Goal: Task Accomplishment & Management: Manage account settings

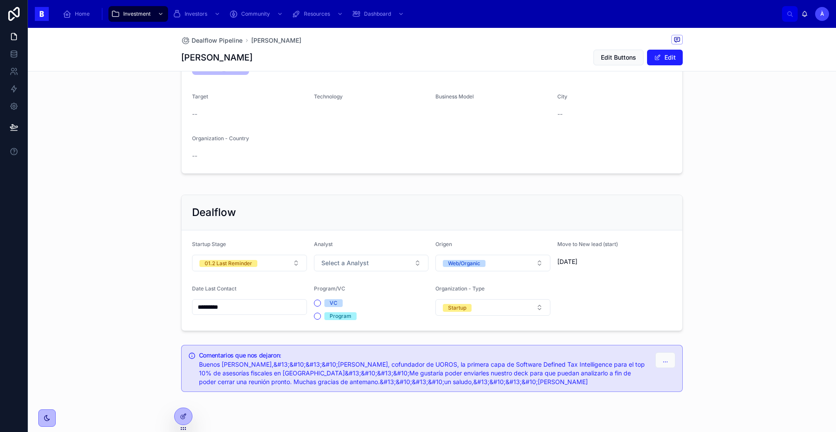
scroll to position [168, 0]
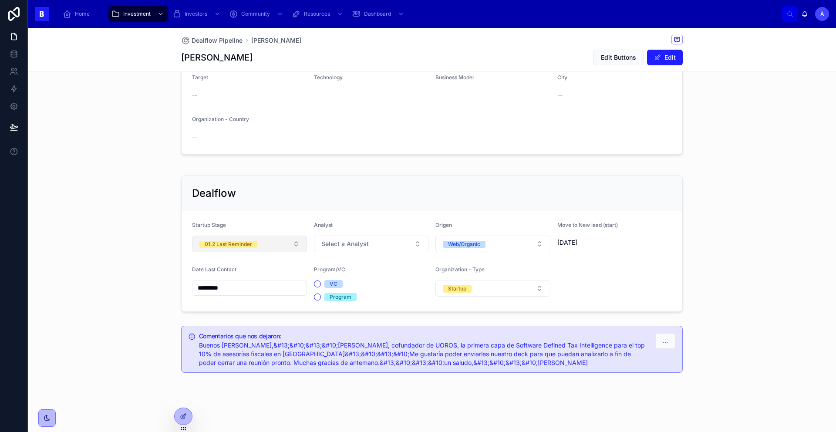
click at [244, 245] on div "01.2 Last Reminder" at bounding box center [228, 244] width 47 height 7
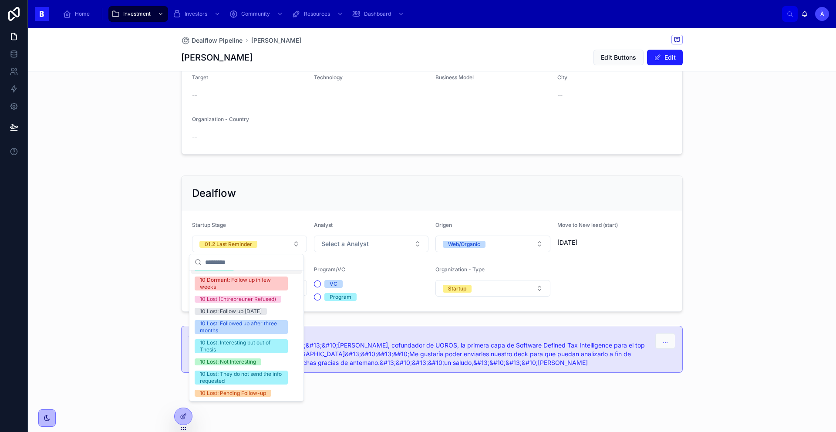
scroll to position [301, 0]
click at [251, 362] on div "10 Lost: Not Interesting" at bounding box center [228, 361] width 56 height 7
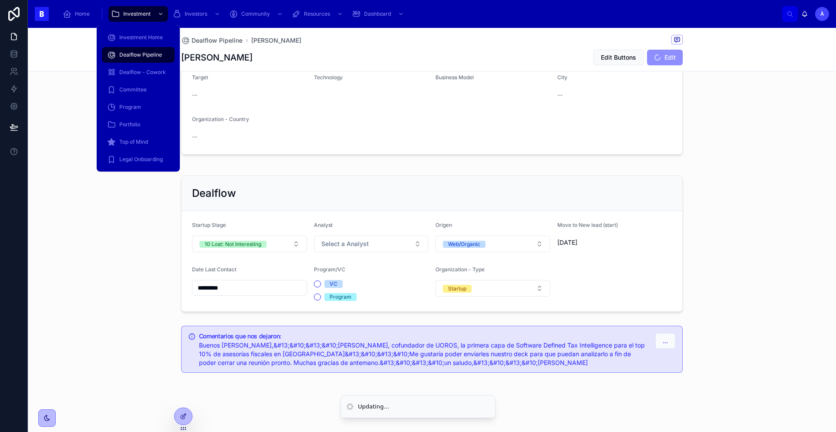
click at [130, 56] on span "Dealflow Pipeline" at bounding box center [140, 54] width 43 height 7
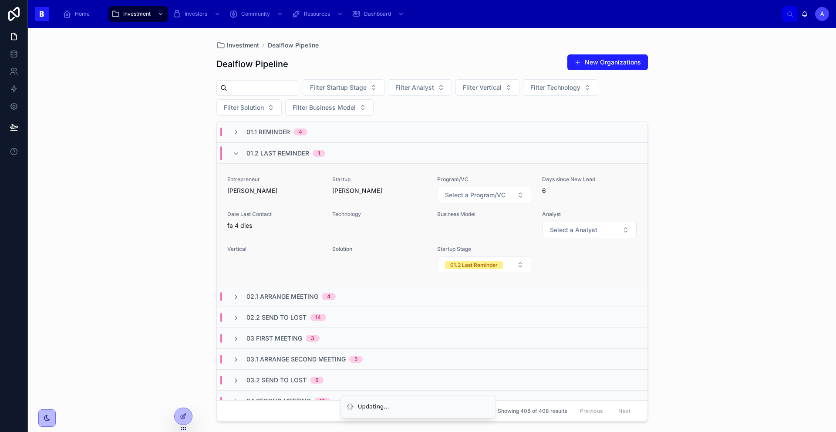
click at [289, 201] on div "Entrepreneur [PERSON_NAME]" at bounding box center [274, 190] width 94 height 28
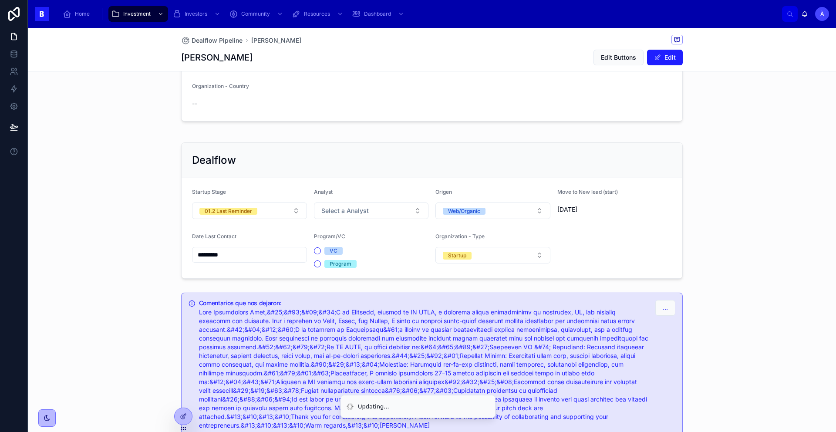
scroll to position [201, 0]
click at [266, 211] on button "01.2 Last Reminder" at bounding box center [249, 211] width 115 height 17
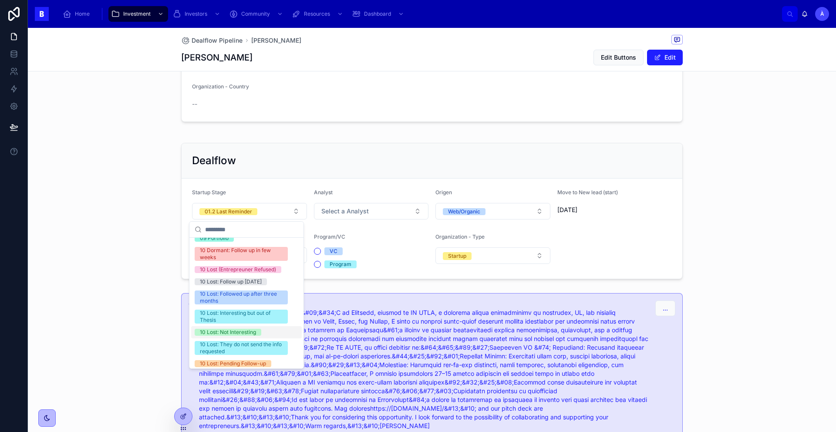
scroll to position [301, 0]
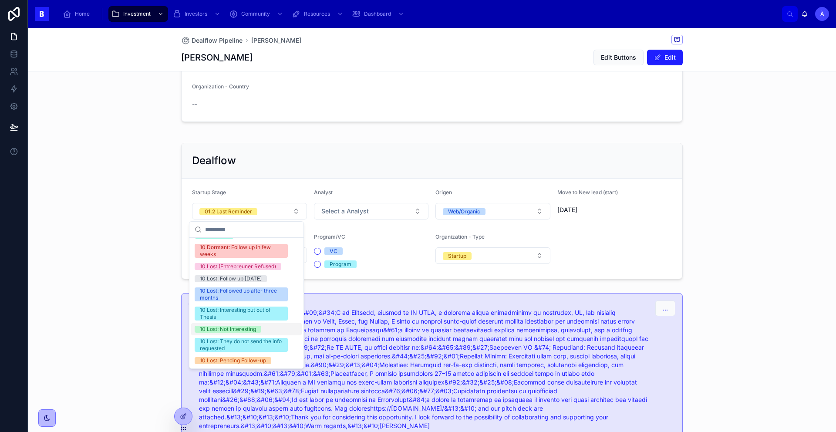
click at [246, 333] on div "10 Lost: Not Interesting" at bounding box center [246, 329] width 111 height 12
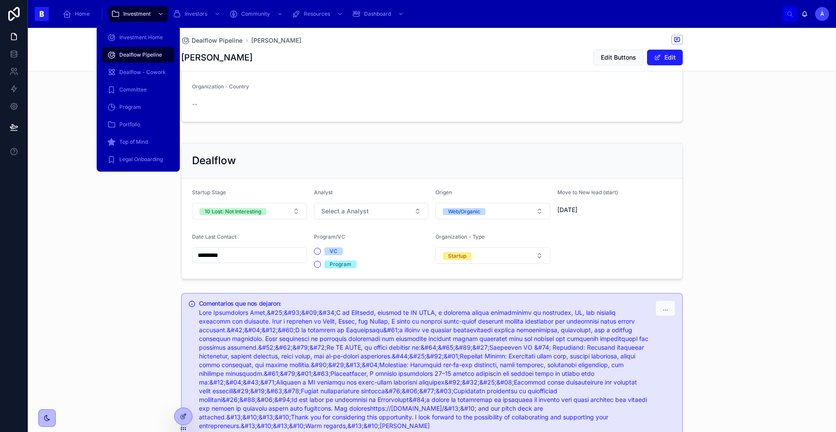
drag, startPoint x: 135, startPoint y: 52, endPoint x: 139, endPoint y: 53, distance: 4.4
click at [135, 53] on span "Dealflow Pipeline" at bounding box center [140, 54] width 43 height 7
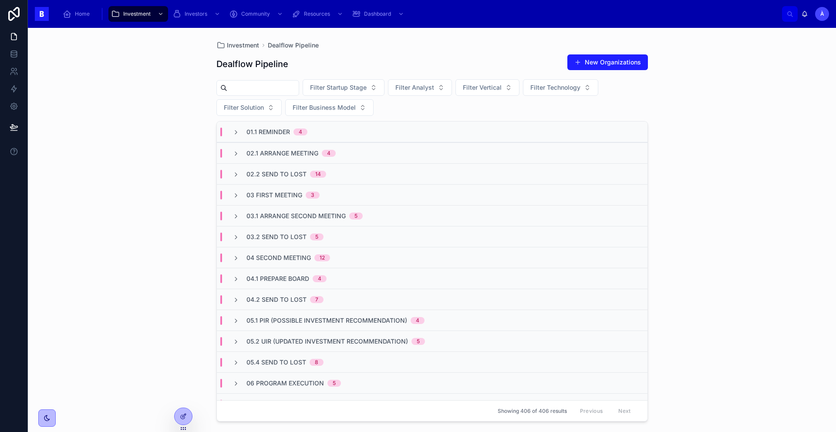
click at [279, 136] on div "01.1 Reminder 4" at bounding box center [432, 131] width 431 height 21
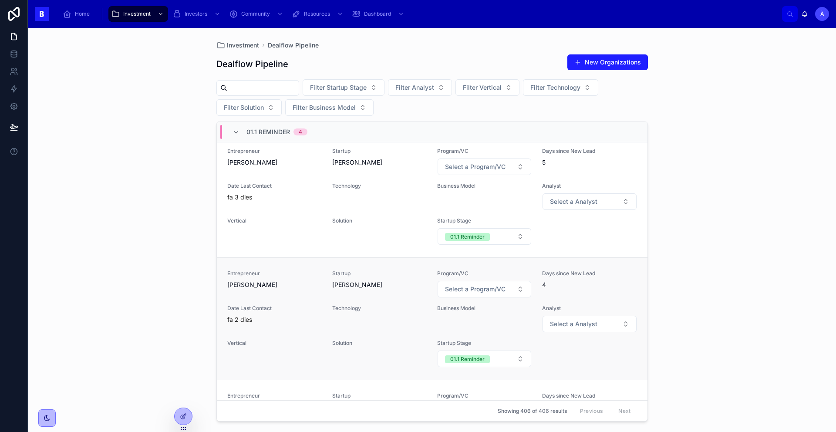
scroll to position [269, 0]
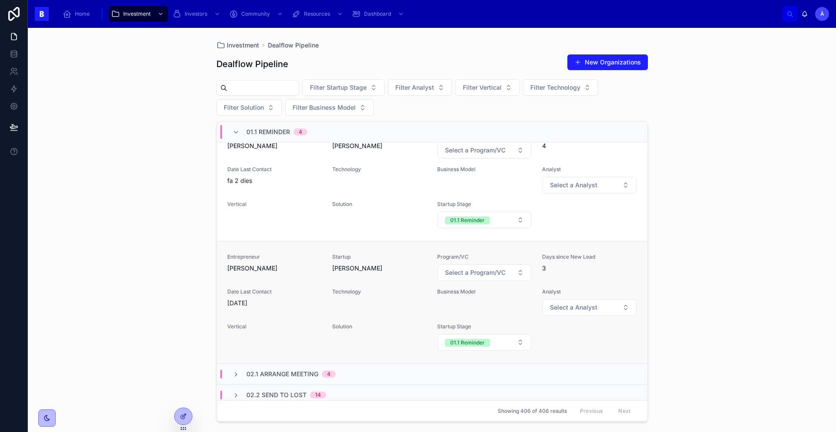
click at [295, 262] on div "Entrepreneur [PERSON_NAME]" at bounding box center [274, 262] width 94 height 19
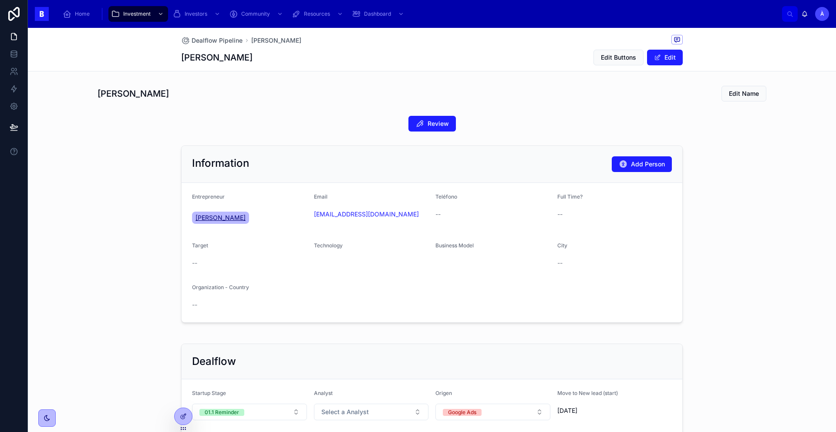
click at [215, 220] on span "[PERSON_NAME]" at bounding box center [221, 217] width 50 height 9
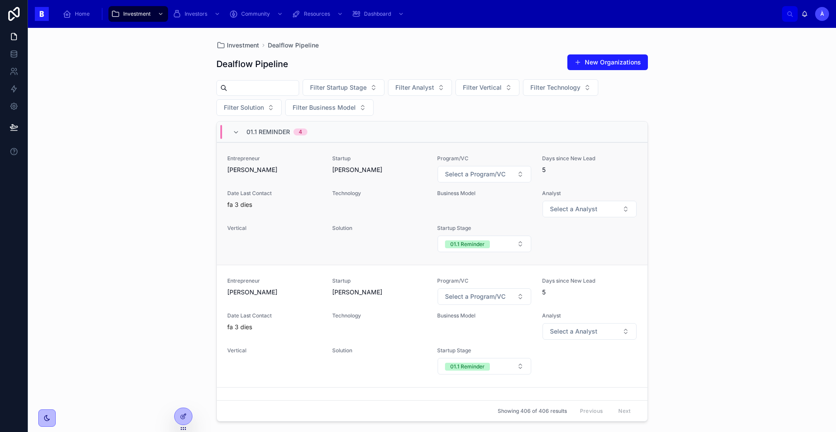
click at [279, 200] on div "fa 3 dies" at bounding box center [274, 204] width 94 height 9
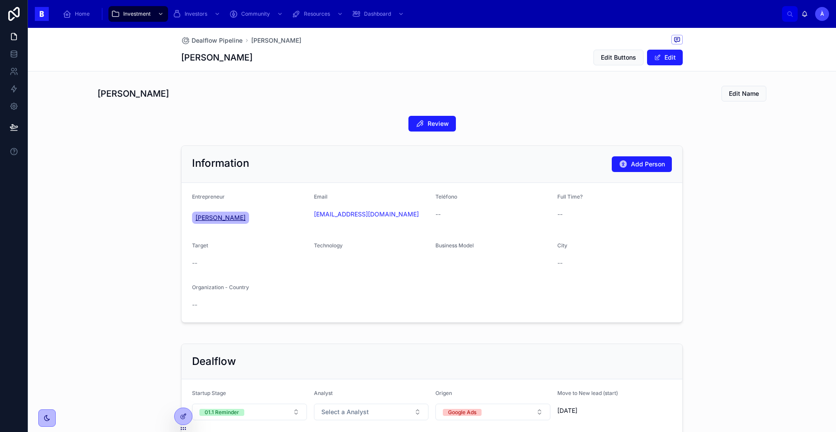
click at [225, 217] on span "[PERSON_NAME]" at bounding box center [221, 217] width 50 height 9
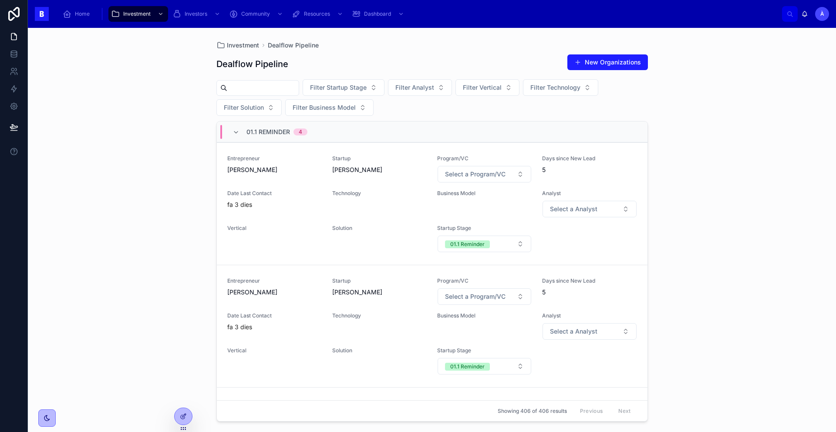
drag, startPoint x: 300, startPoint y: 300, endPoint x: 286, endPoint y: 288, distance: 18.8
click at [300, 300] on div "Entrepreneur [PERSON_NAME]" at bounding box center [274, 291] width 94 height 28
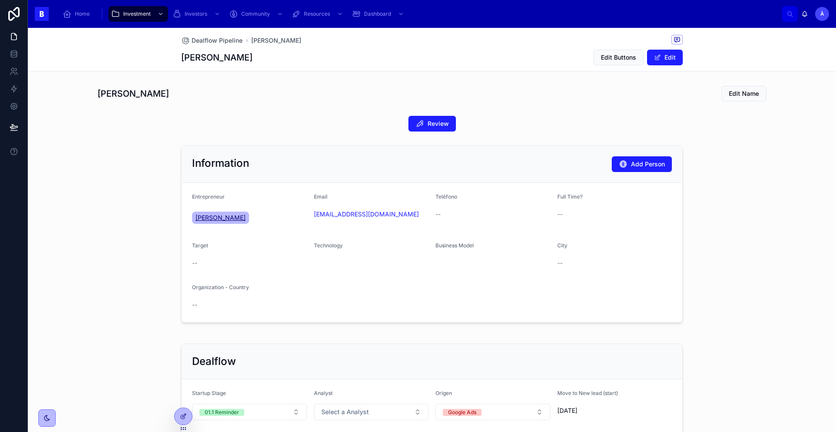
click at [210, 216] on span "[PERSON_NAME]" at bounding box center [221, 217] width 50 height 9
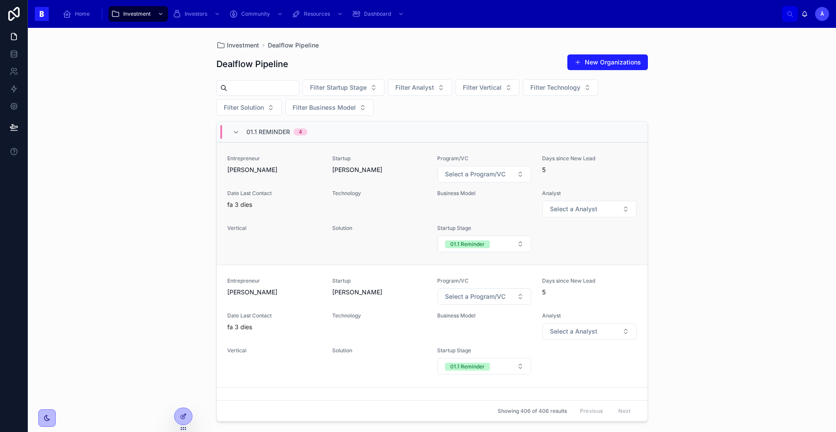
click at [287, 194] on span "Date Last Contact" at bounding box center [274, 193] width 94 height 7
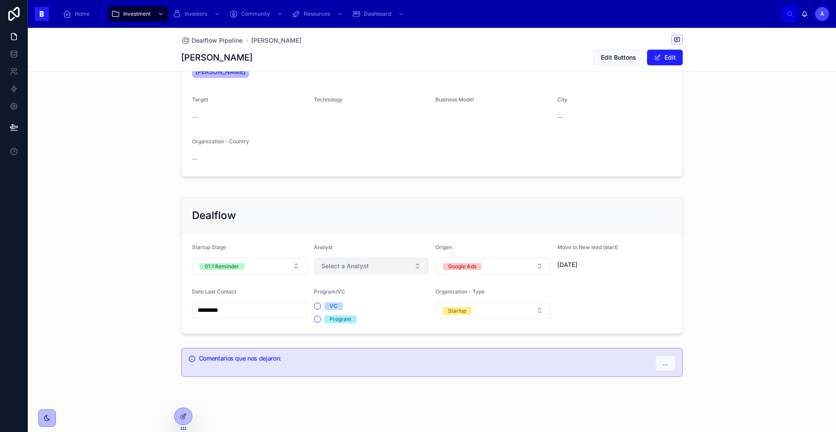
scroll to position [150, 0]
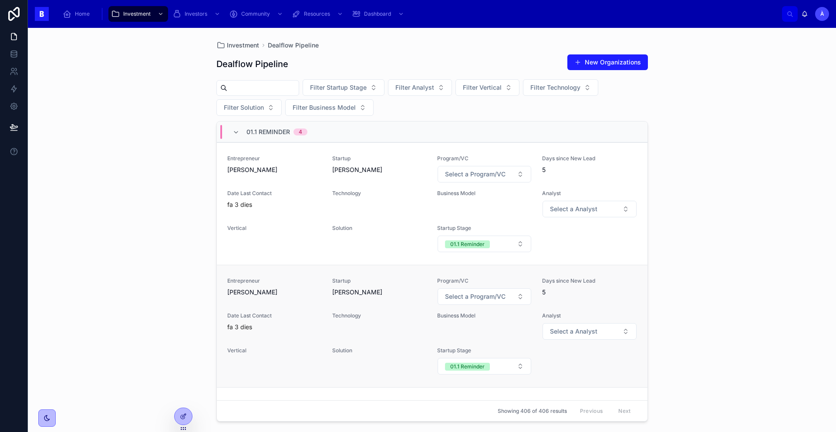
click at [326, 324] on div "Entrepreneur [PERSON_NAME] Startup [PERSON_NAME] Program/VC Select a Program/VC…" at bounding box center [432, 326] width 410 height 98
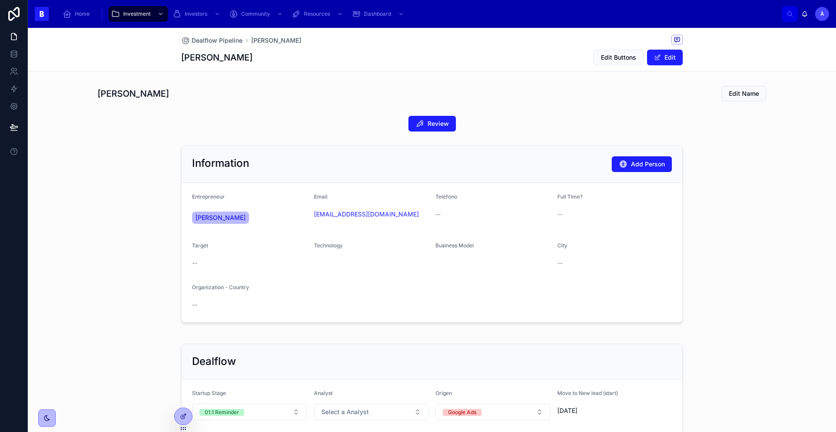
scroll to position [150, 0]
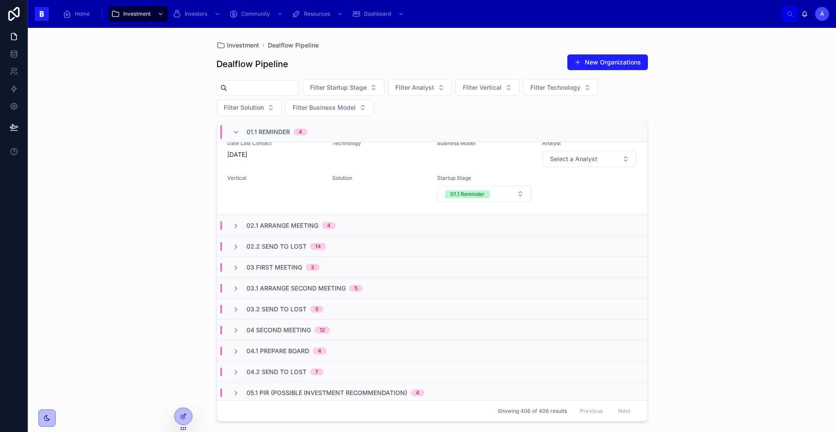
scroll to position [426, 0]
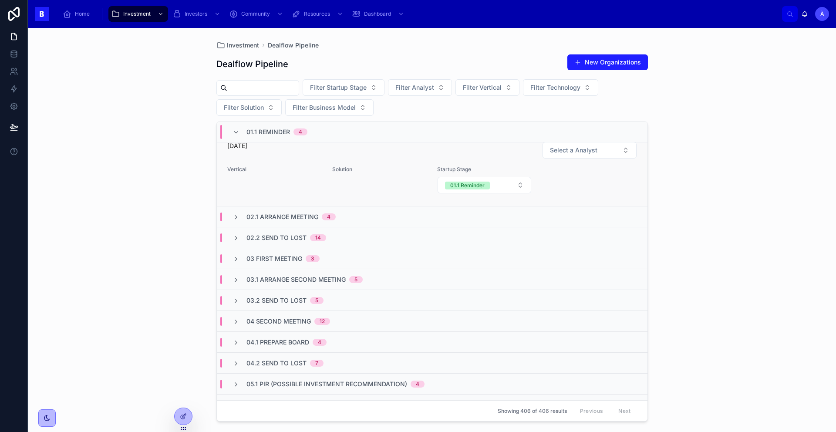
click at [312, 182] on div "Vertical" at bounding box center [274, 180] width 94 height 28
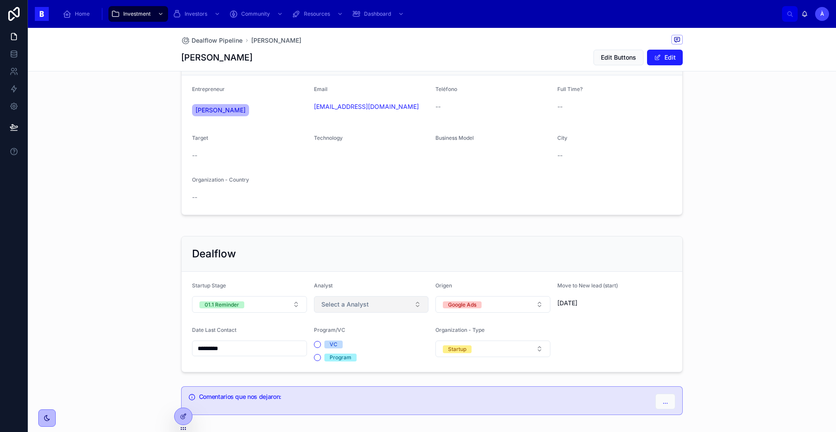
scroll to position [150, 0]
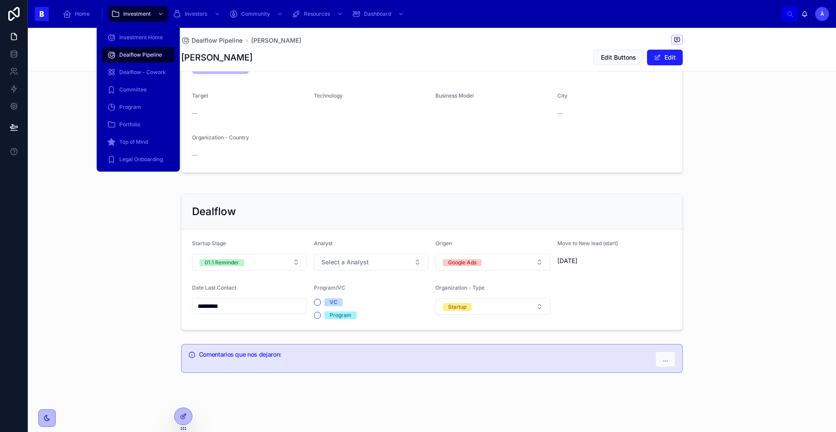
click at [152, 64] on div "Dealflow - Cowork" at bounding box center [138, 72] width 83 height 17
click at [172, 55] on link "Dealflow Pipeline" at bounding box center [138, 55] width 73 height 16
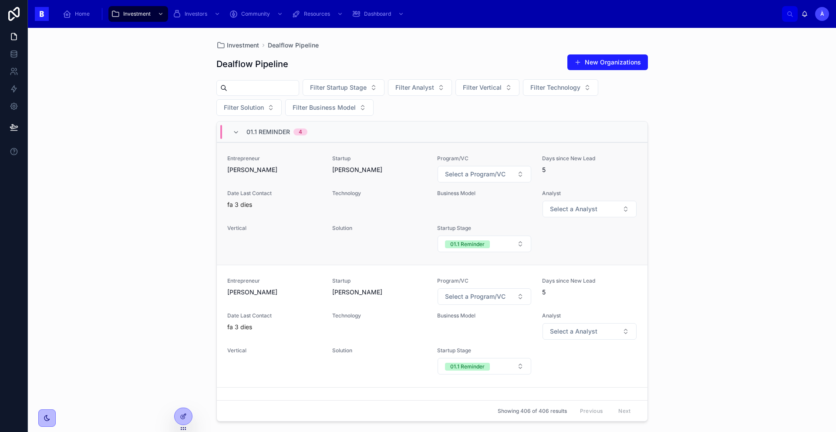
click at [244, 143] on link "Entrepreneur [PERSON_NAME] Startup [PERSON_NAME] Program/VC Select a Program/VC…" at bounding box center [432, 203] width 431 height 122
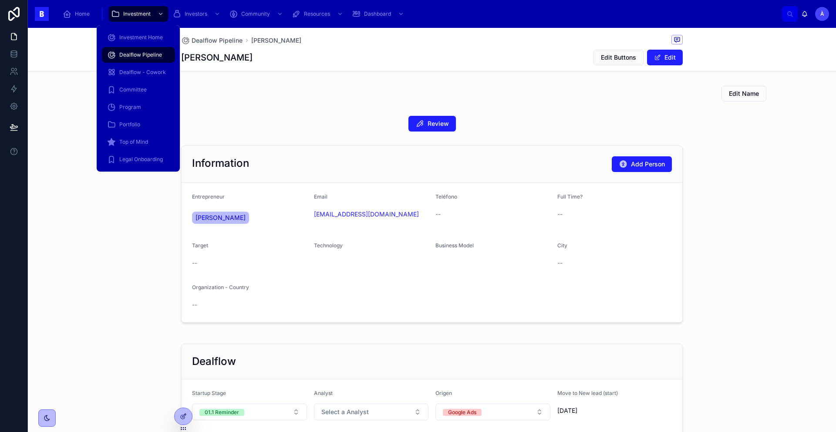
click at [151, 51] on span "Dealflow Pipeline" at bounding box center [140, 54] width 43 height 7
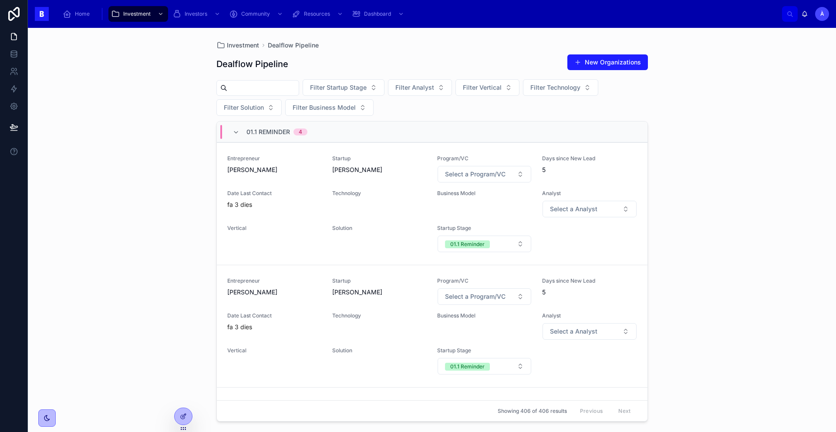
click at [247, 136] on div "01.1 Reminder 4" at bounding box center [276, 132] width 61 height 14
